Goal: Task Accomplishment & Management: Use online tool/utility

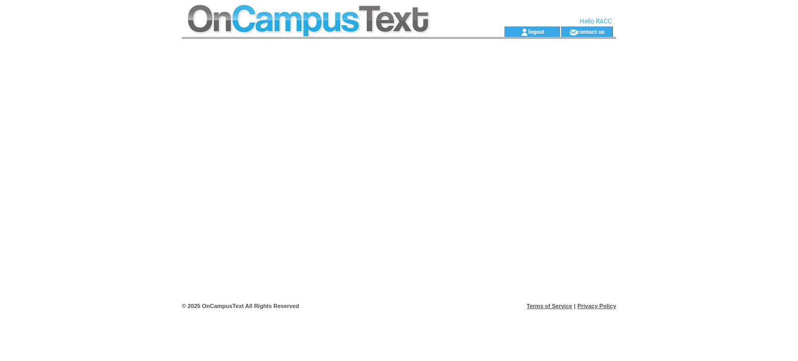
click at [320, 30] on td at bounding box center [324, 31] width 285 height 10
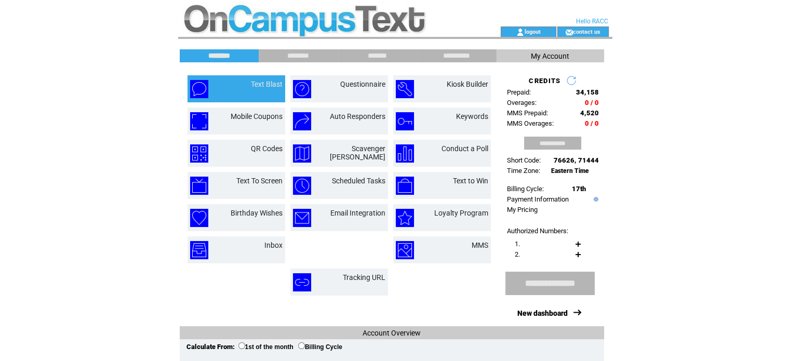
click at [245, 87] on td "Text Blast" at bounding box center [254, 89] width 56 height 18
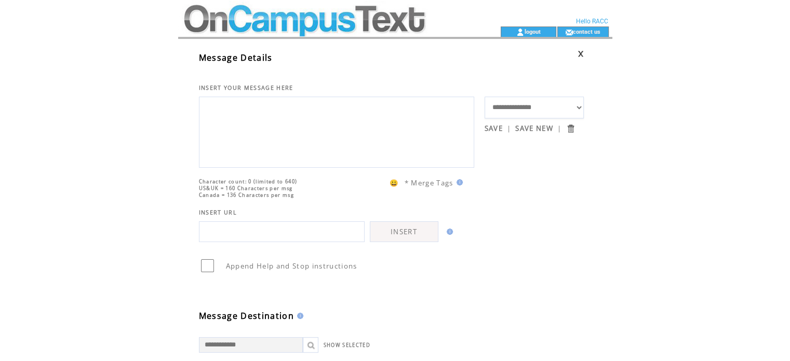
click at [231, 118] on textarea at bounding box center [337, 131] width 264 height 62
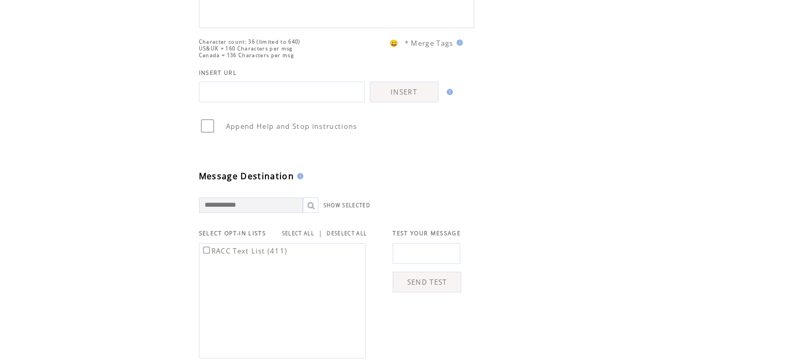
scroll to position [156, 0]
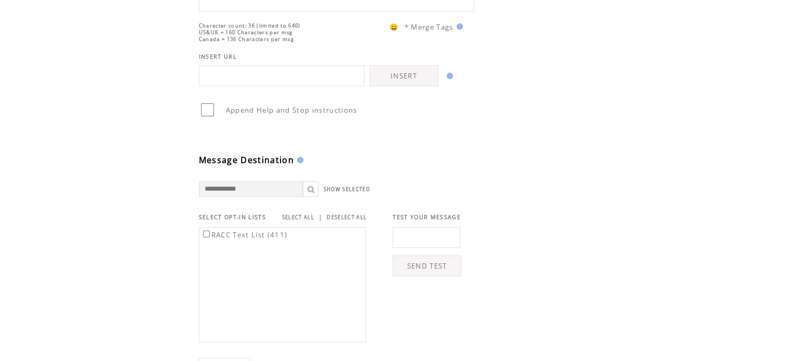
type textarea "**********"
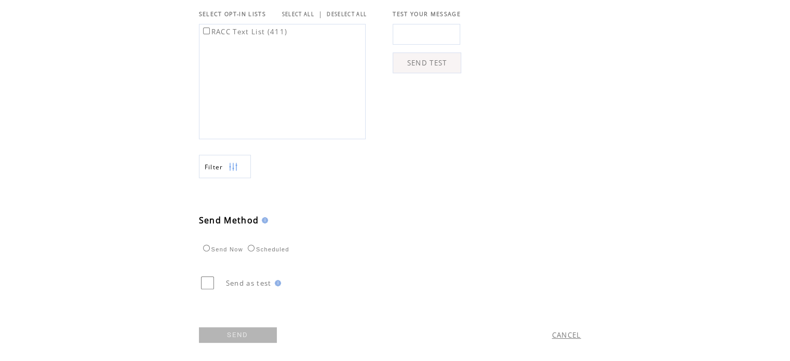
scroll to position [363, 0]
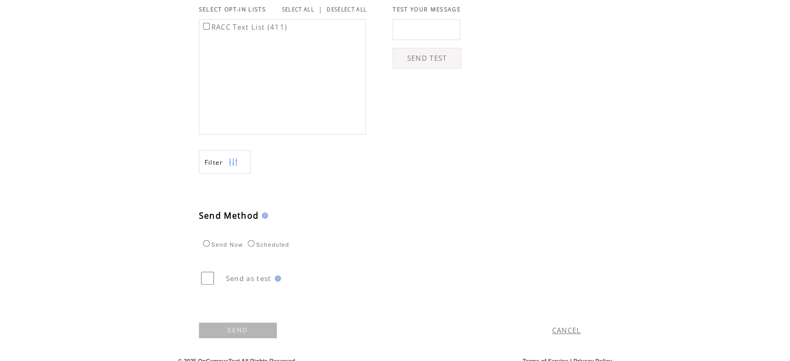
click at [249, 338] on link "SEND" at bounding box center [238, 330] width 78 height 16
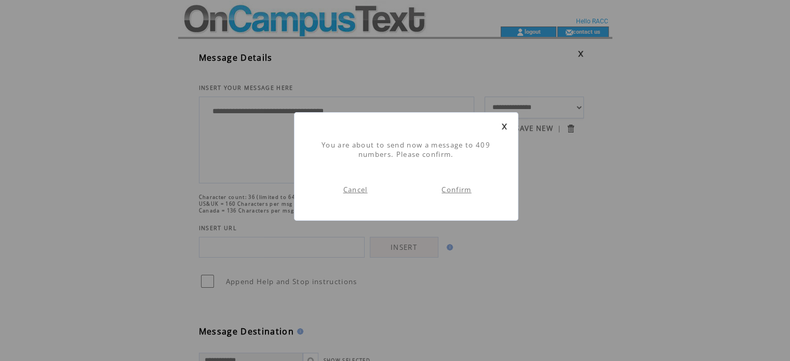
click at [454, 189] on link "Confirm" at bounding box center [456, 189] width 30 height 9
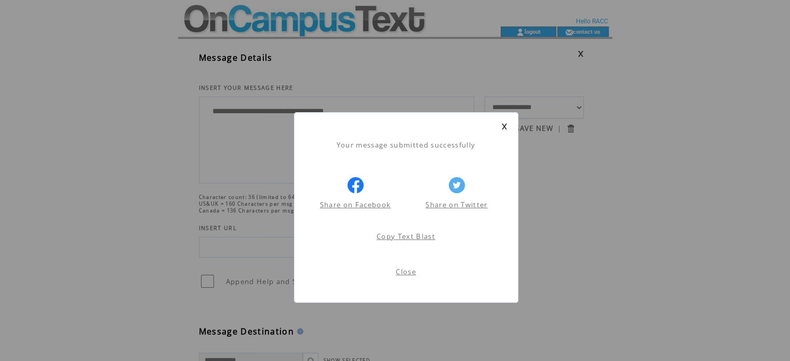
click at [402, 273] on link "Close" at bounding box center [406, 271] width 20 height 9
